Goal: Transaction & Acquisition: Download file/media

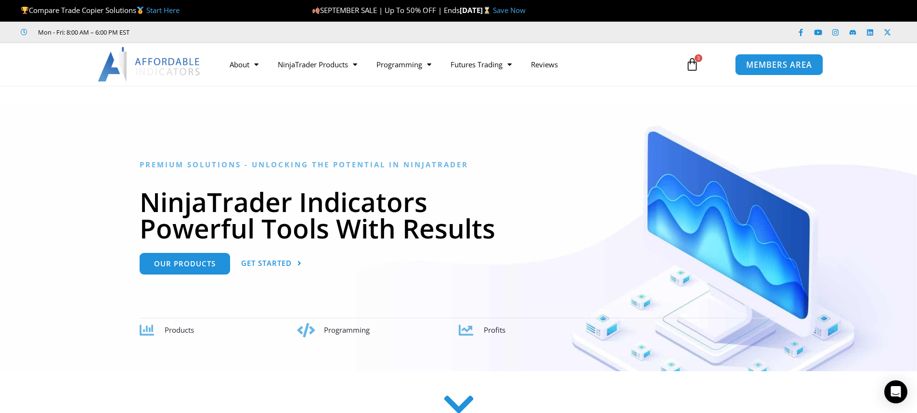
click at [770, 64] on span "MEMBERS AREA" at bounding box center [779, 65] width 66 height 8
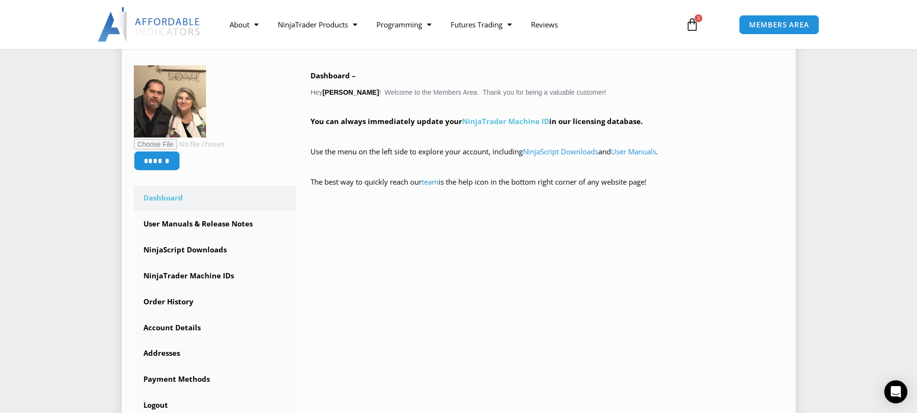
scroll to position [192, 0]
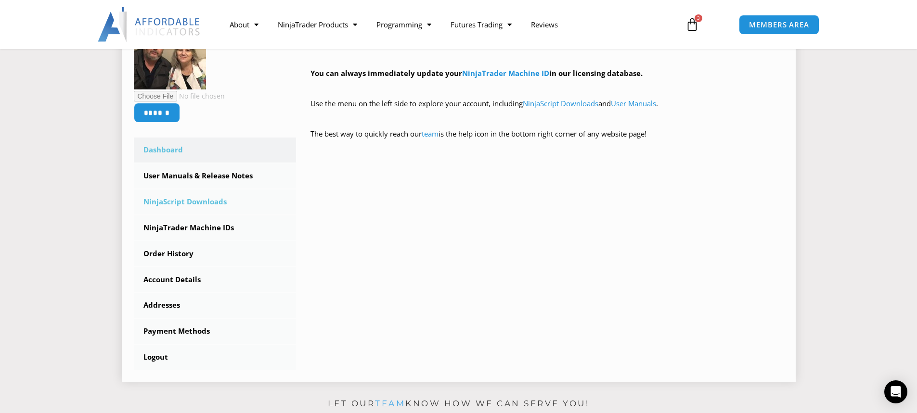
click at [195, 196] on link "NinjaScript Downloads" at bounding box center [215, 202] width 163 height 25
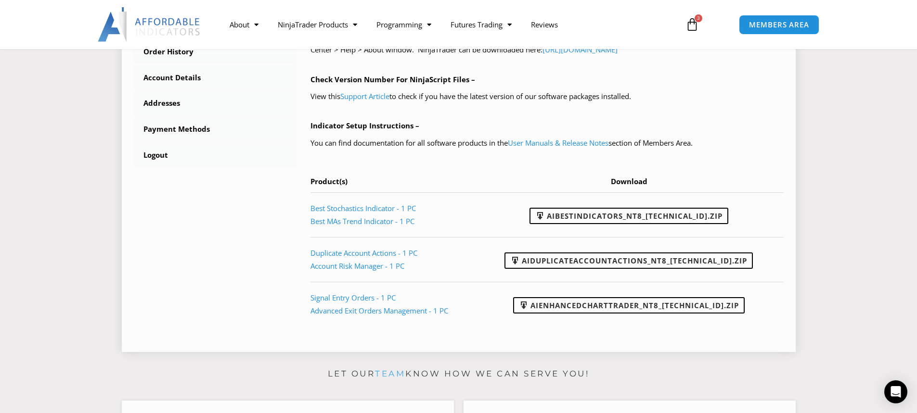
scroll to position [433, 0]
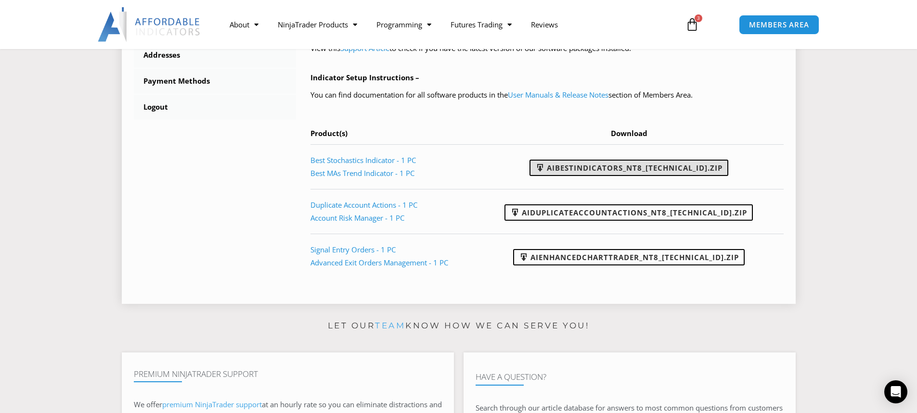
click at [626, 170] on link "AIBestIndicators_NT8_[TECHNICAL_ID].zip" at bounding box center [628, 168] width 199 height 16
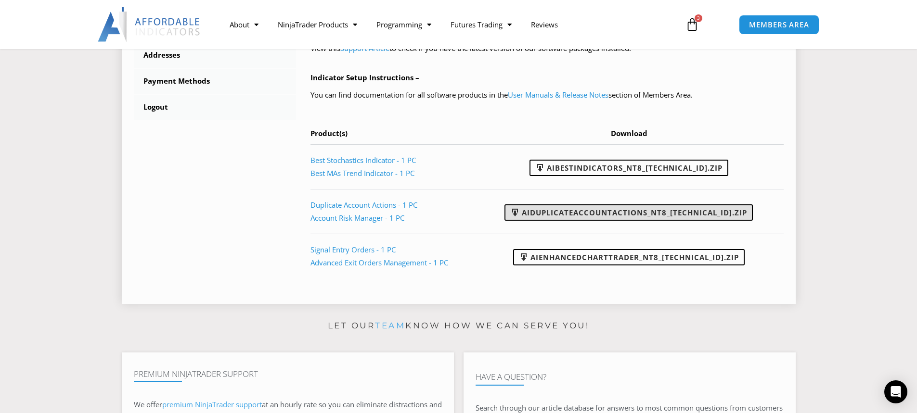
click at [626, 210] on link "AIDuplicateAccountActions_NT8_[TECHNICAL_ID].zip" at bounding box center [628, 213] width 248 height 16
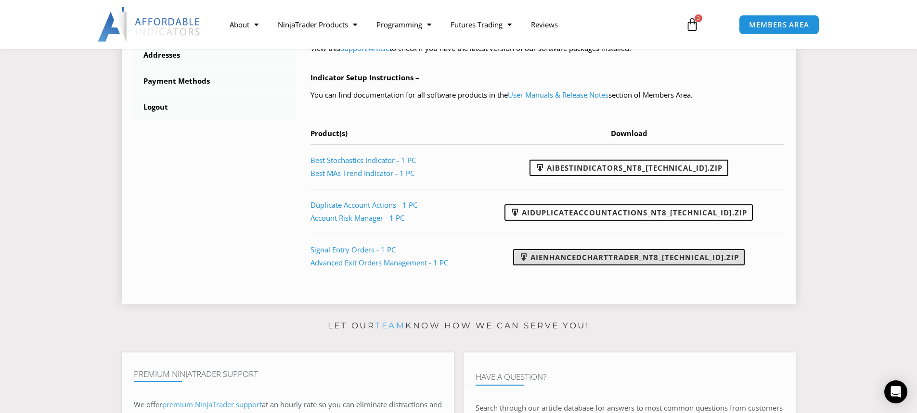
click at [629, 256] on link "AIEnhancedChartTrader_NT8_[TECHNICAL_ID].zip" at bounding box center [628, 257] width 231 height 16
click at [609, 261] on link "AIEnhancedChartTrader_NT8_[TECHNICAL_ID].zip" at bounding box center [628, 257] width 231 height 16
